Goal: Task Accomplishment & Management: Manage account settings

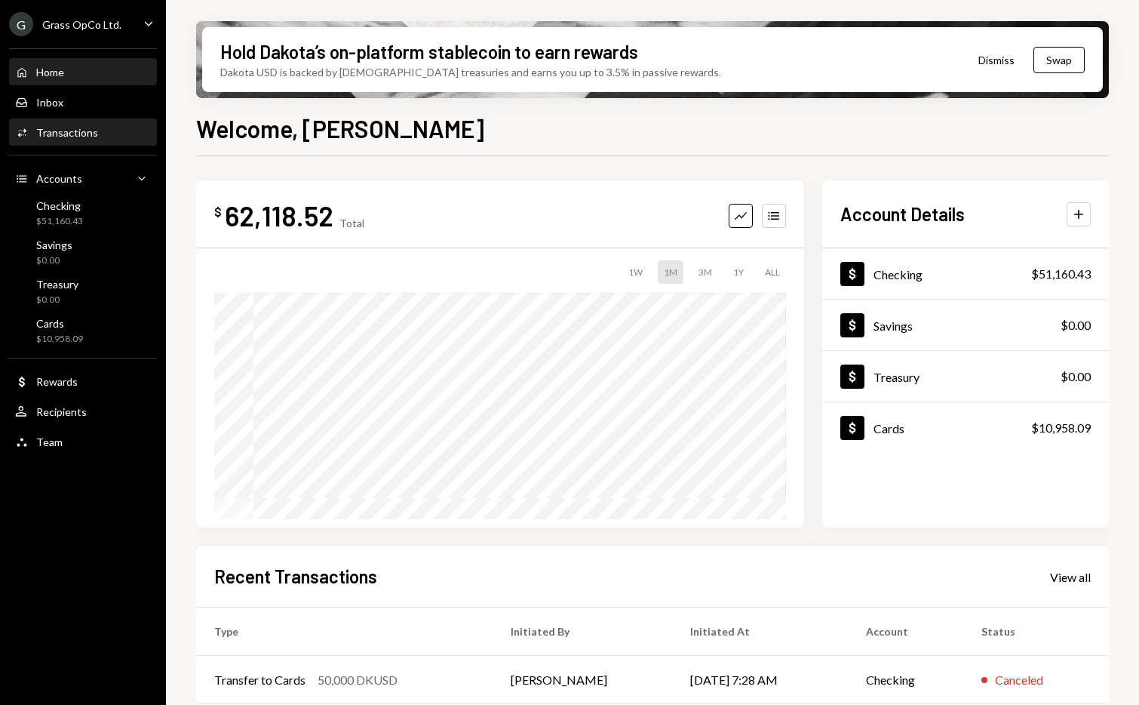
click at [94, 142] on div "Activities Transactions" at bounding box center [83, 133] width 136 height 26
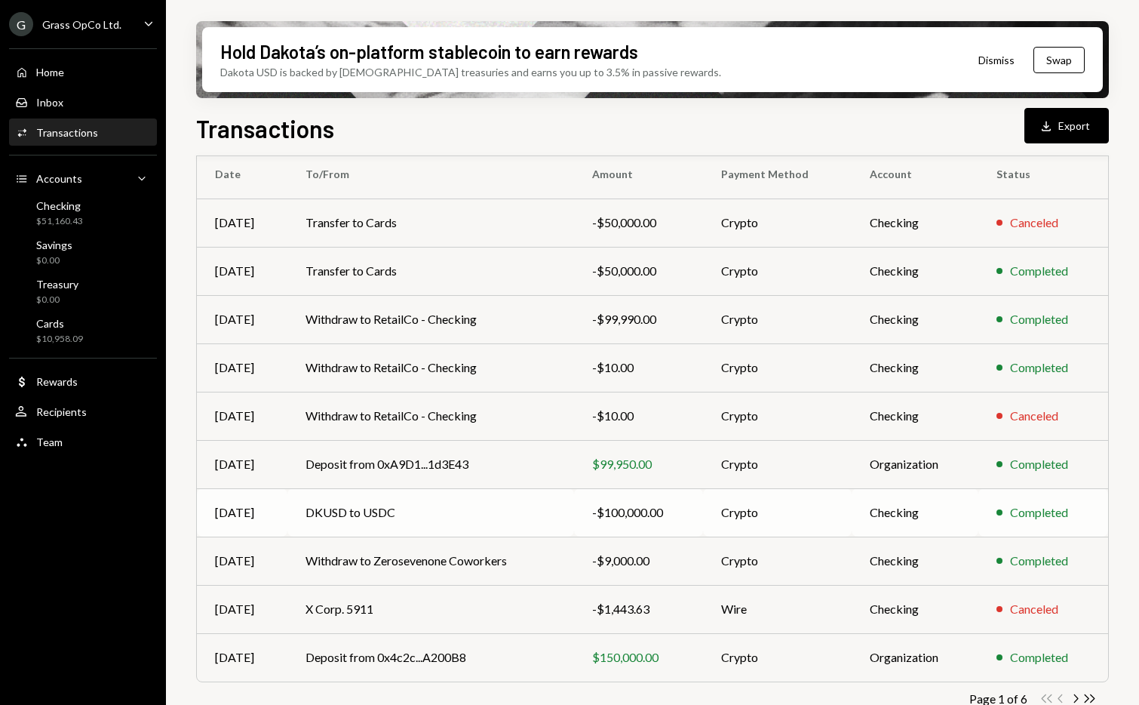
scroll to position [155, 0]
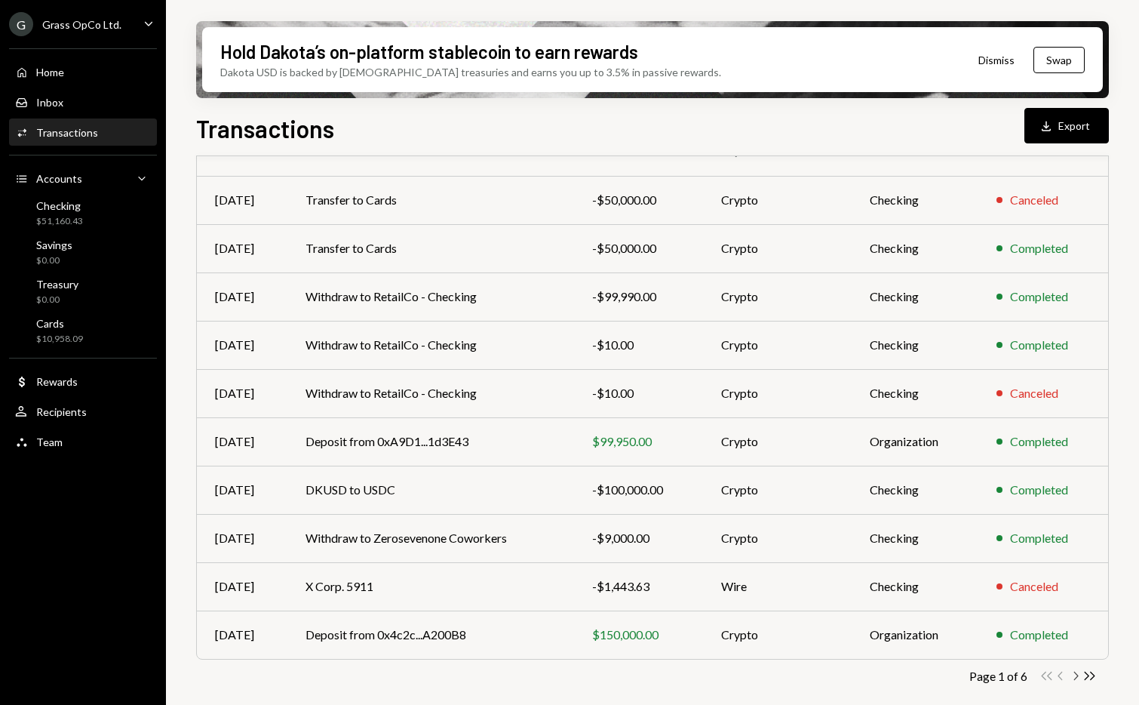
click at [1079, 675] on icon "Chevron Right" at bounding box center [1076, 676] width 14 height 14
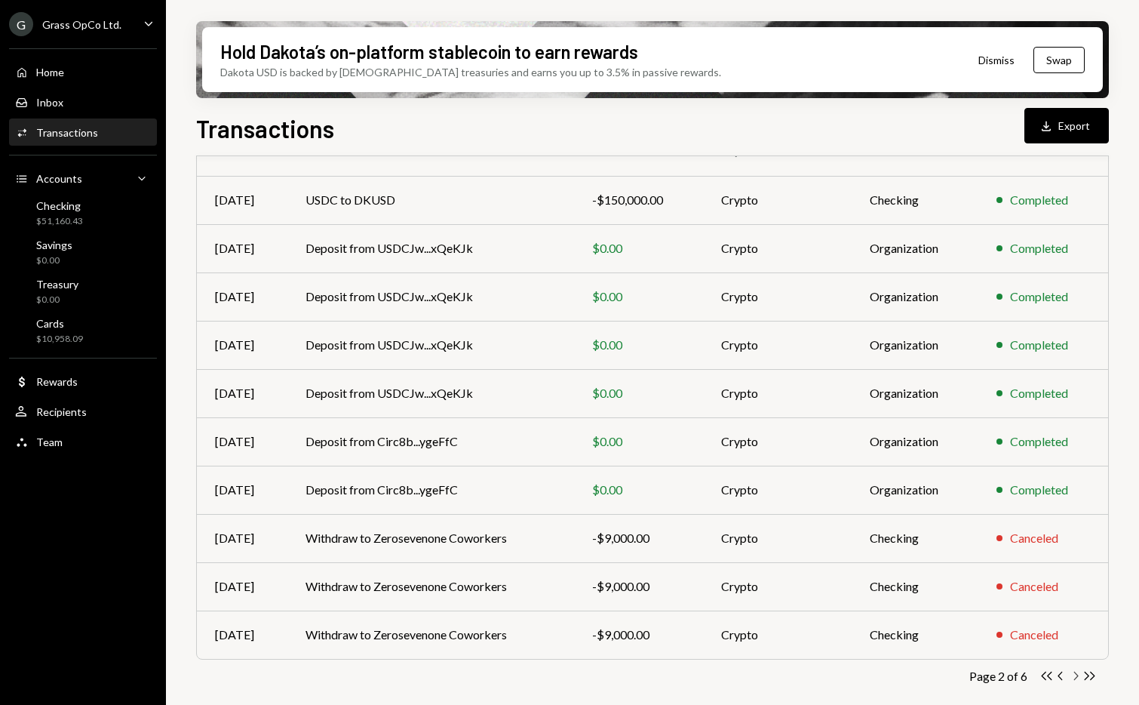
click at [1078, 675] on icon "button" at bounding box center [1077, 676] width 5 height 8
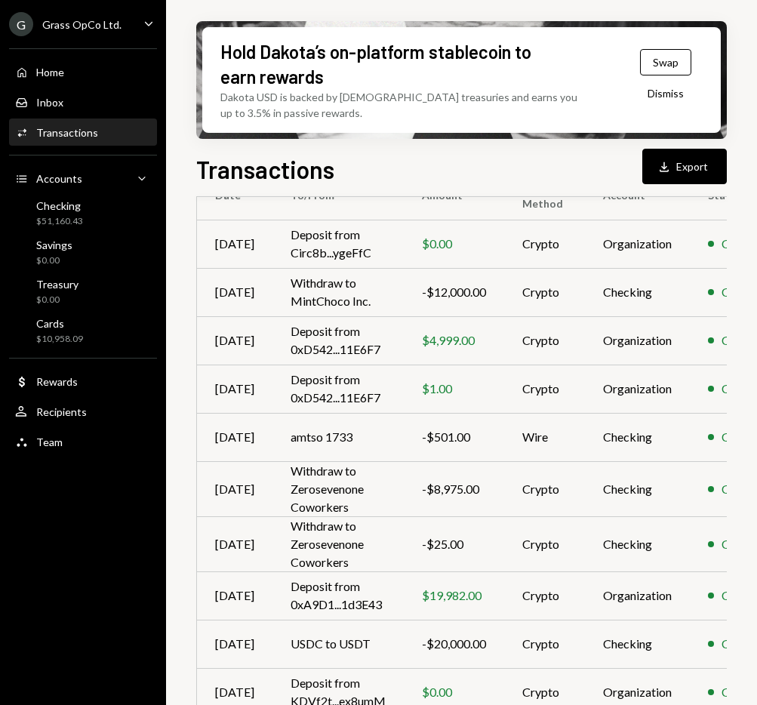
scroll to position [168, 0]
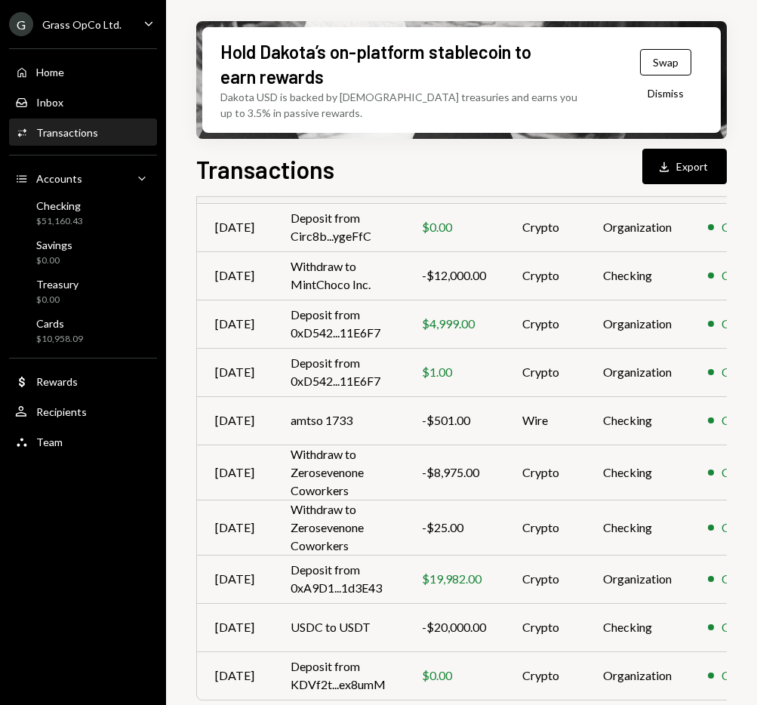
click at [745, 127] on div "Hold Dakota’s on-platform stablecoin to earn rewards Dakota USD is backed by U.…" at bounding box center [461, 352] width 591 height 705
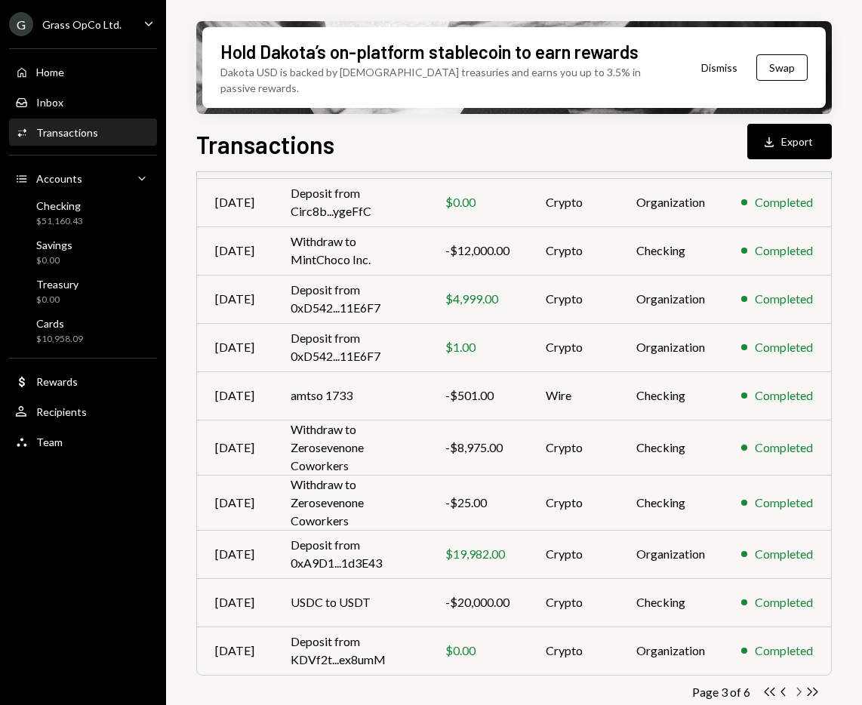
click at [798, 684] on icon "Chevron Right" at bounding box center [798, 691] width 14 height 14
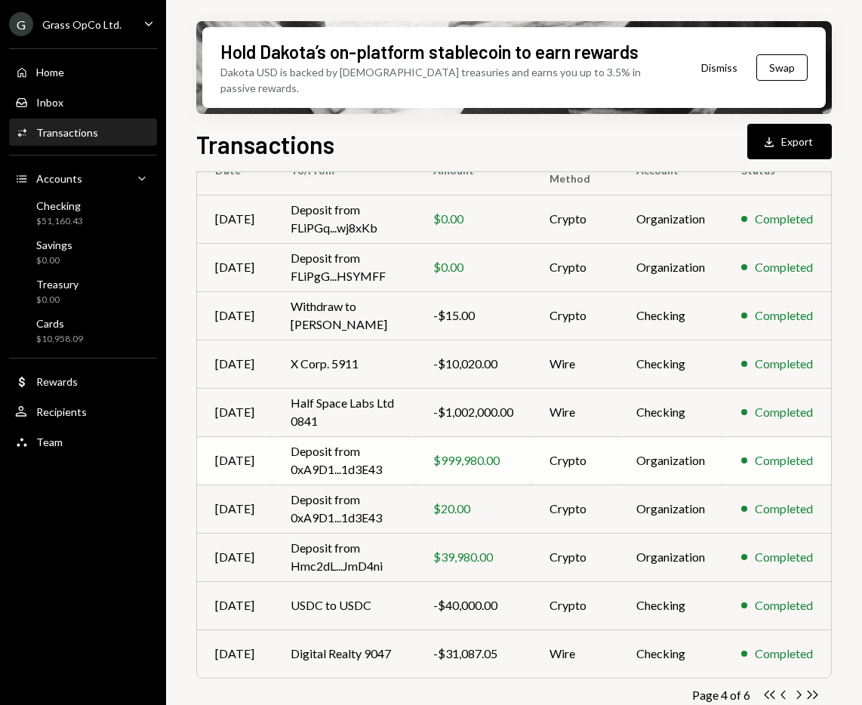
scroll to position [155, 0]
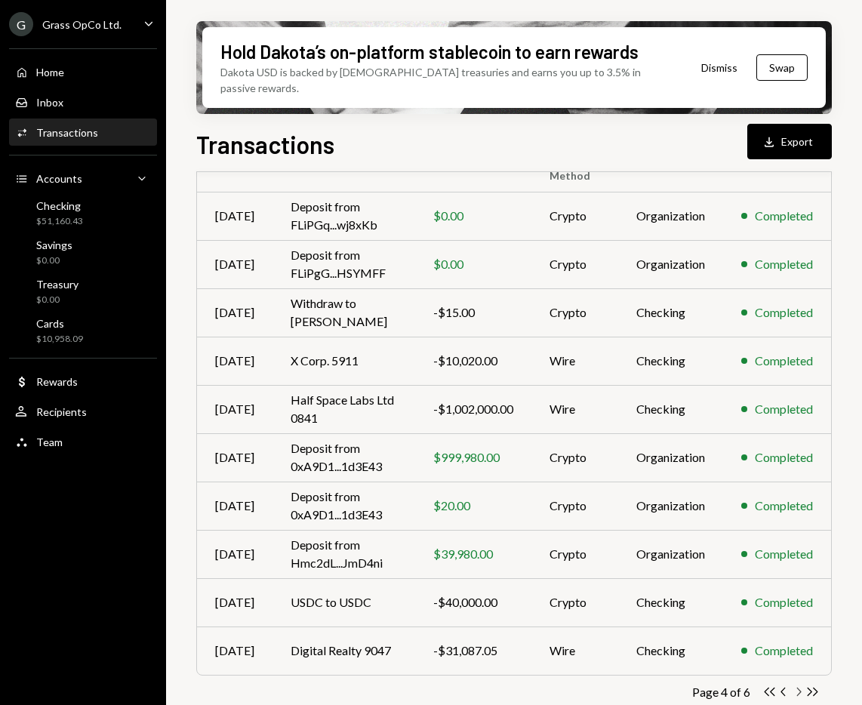
click at [796, 684] on icon "Chevron Right" at bounding box center [798, 691] width 14 height 14
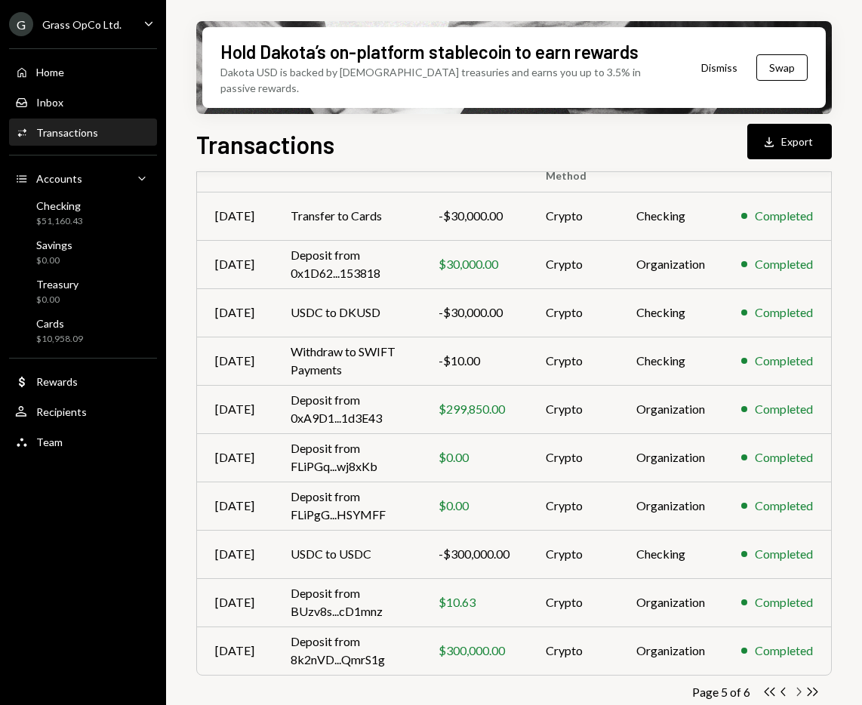
click at [798, 684] on icon "Chevron Right" at bounding box center [798, 691] width 14 height 14
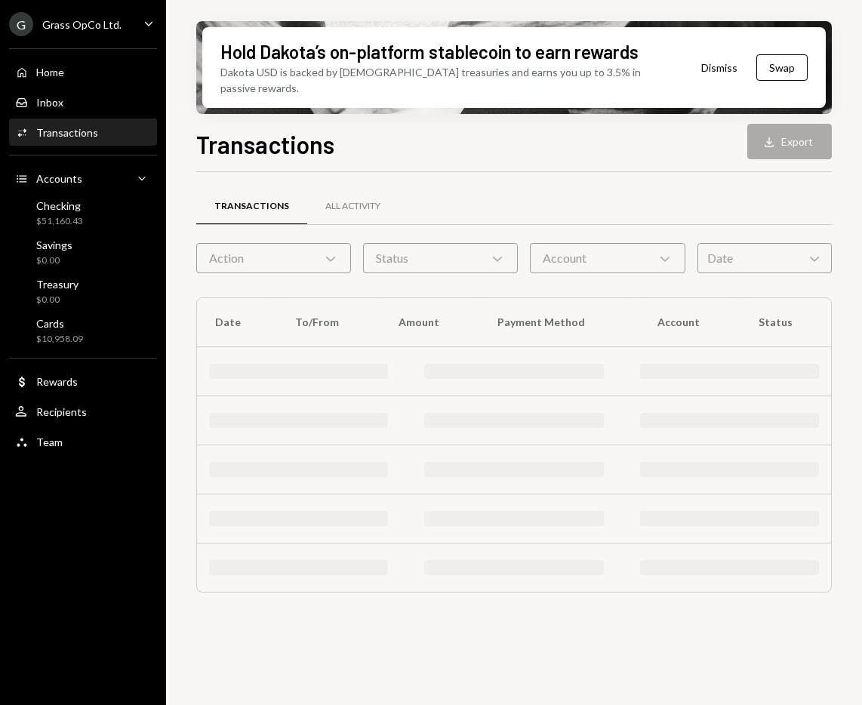
scroll to position [0, 0]
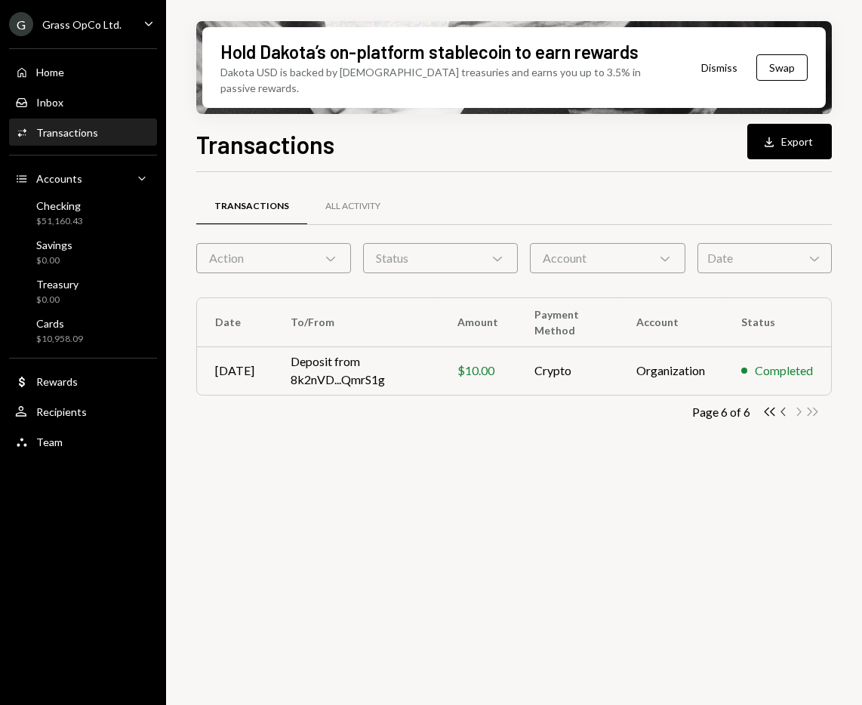
click at [785, 404] on icon "Chevron Left" at bounding box center [784, 411] width 14 height 14
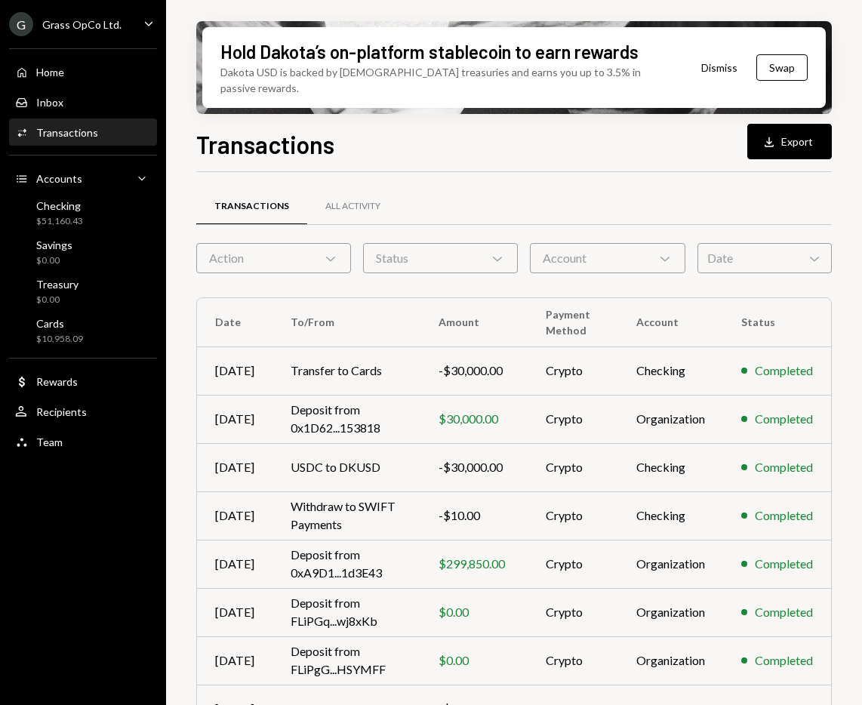
click at [100, 29] on div "Grass OpCo Ltd." at bounding box center [81, 24] width 79 height 13
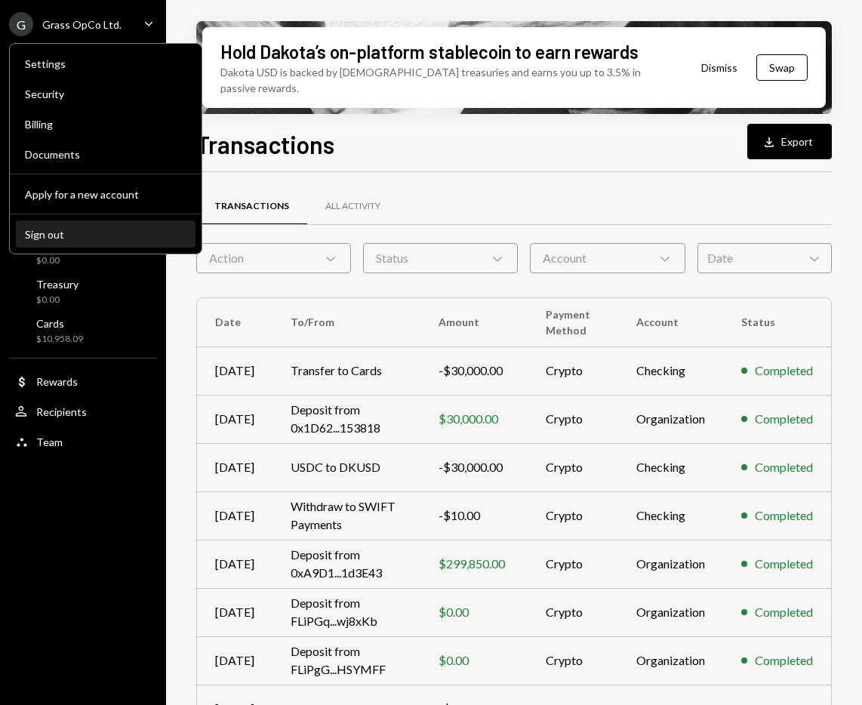
click at [84, 240] on button "Sign out" at bounding box center [106, 234] width 180 height 27
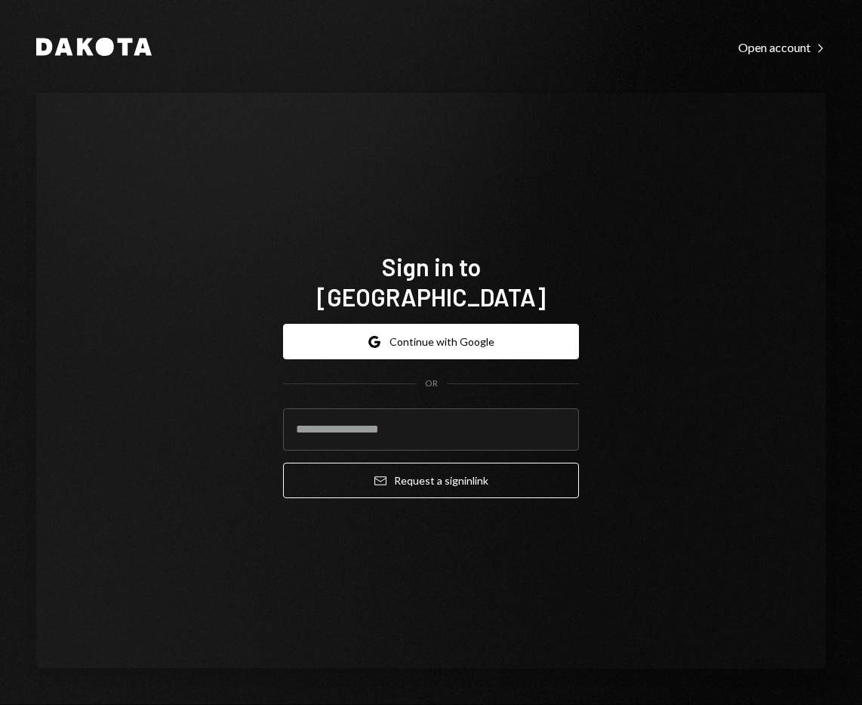
type input "**********"
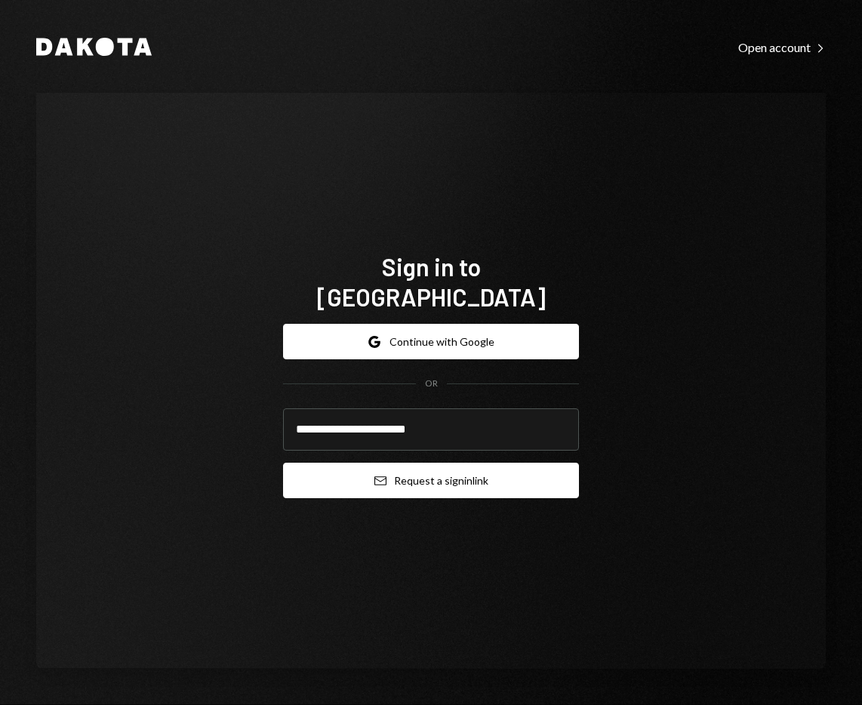
click at [439, 464] on button "Email Request a sign in link" at bounding box center [431, 480] width 296 height 35
